Goal: Navigation & Orientation: Find specific page/section

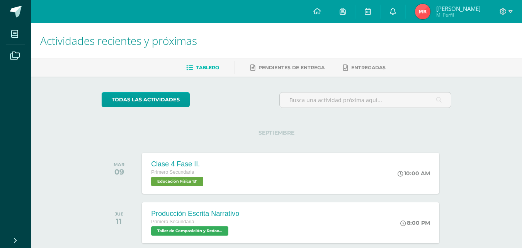
click at [392, 10] on icon at bounding box center [393, 11] width 6 height 7
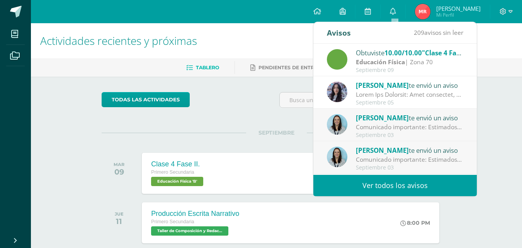
click at [418, 92] on div at bounding box center [409, 94] width 107 height 9
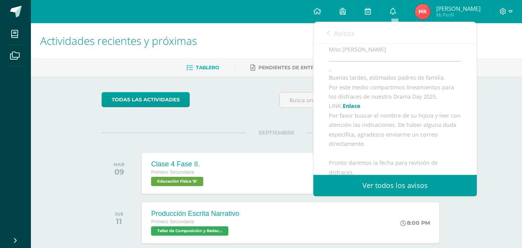
scroll to position [174, 0]
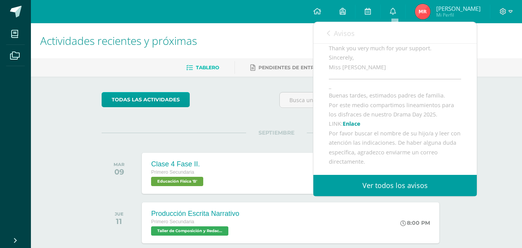
click at [353, 127] on link "Enlace" at bounding box center [352, 123] width 18 height 7
